Goal: Information Seeking & Learning: Learn about a topic

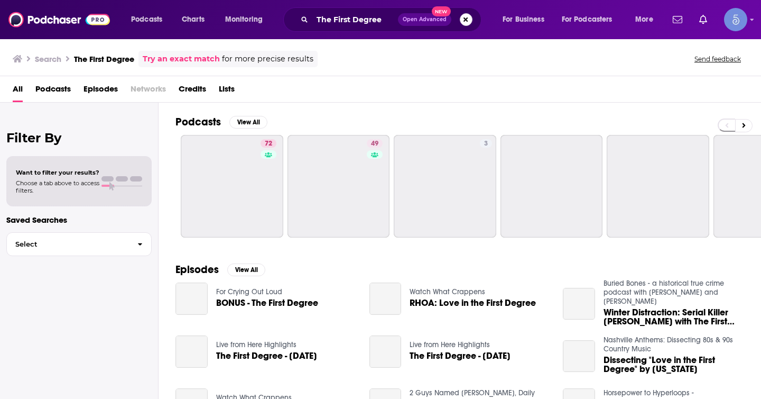
click at [464, 20] on button "Search podcasts, credits, & more..." at bounding box center [466, 19] width 13 height 13
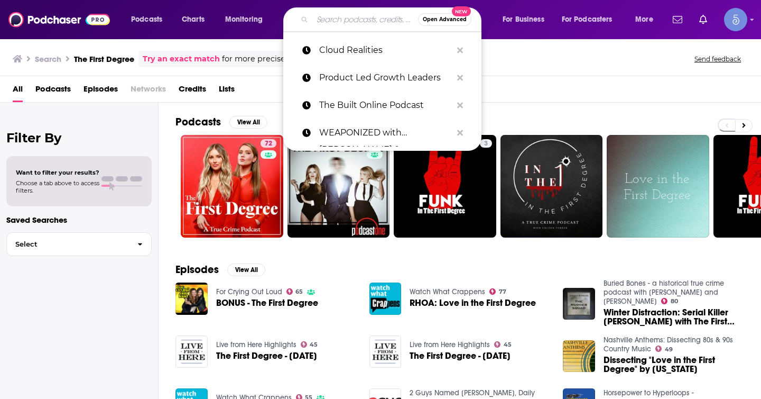
paste input "Breakaway Wealth"
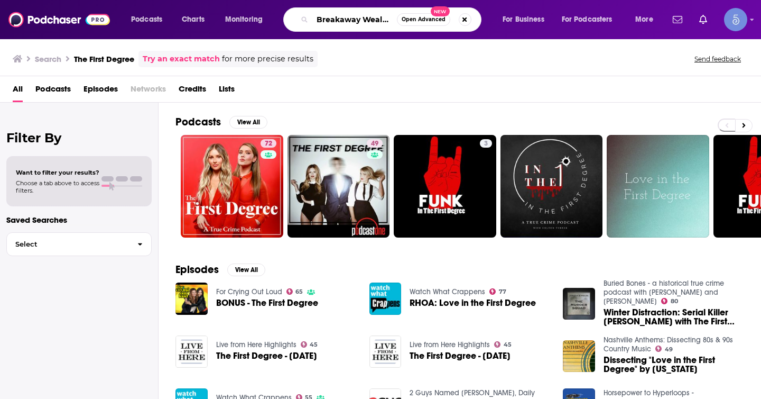
type input "Breakaway Wealth"
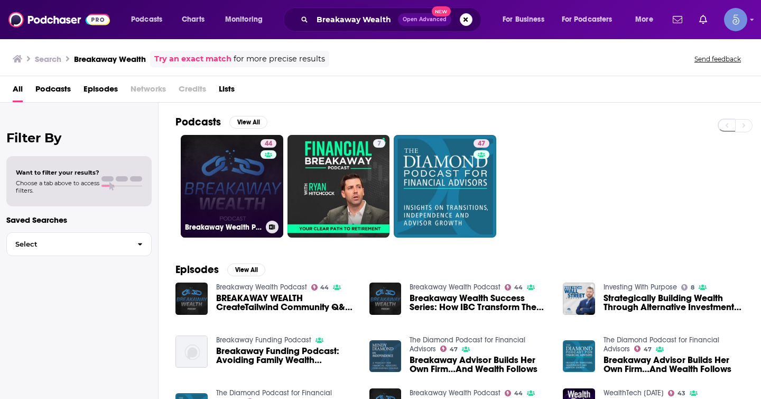
click at [210, 190] on link "44 Breakaway Wealth Podcast" at bounding box center [232, 186] width 103 height 103
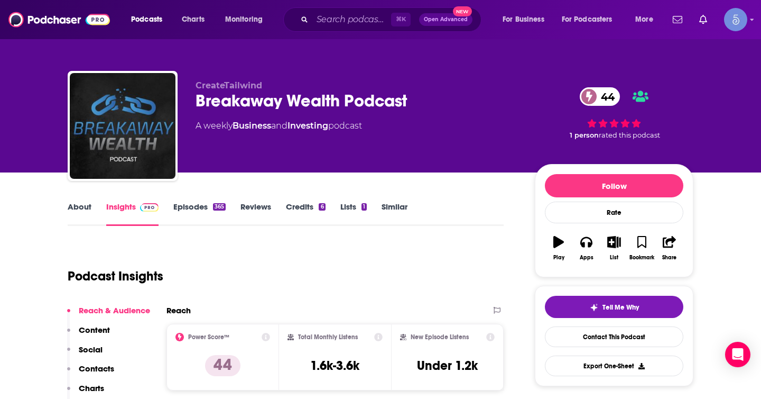
click at [416, 97] on div "Breakaway Wealth Podcast 44" at bounding box center [357, 100] width 323 height 21
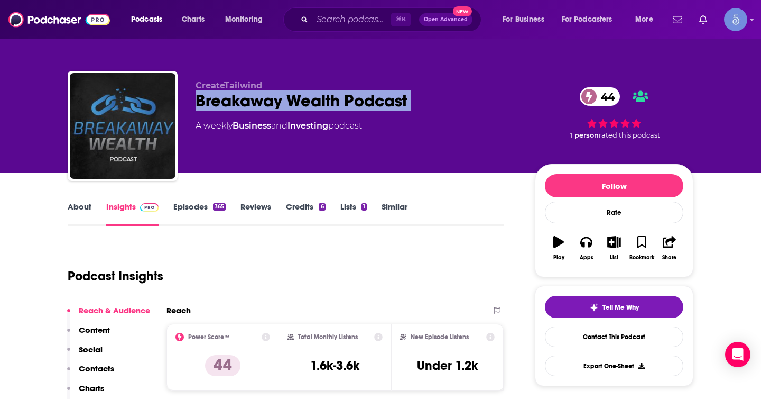
click at [416, 97] on div "Breakaway Wealth Podcast 44" at bounding box center [357, 100] width 323 height 21
copy div "Breakaway Wealth Podcast 44"
